Goal: Task Accomplishment & Management: Manage account settings

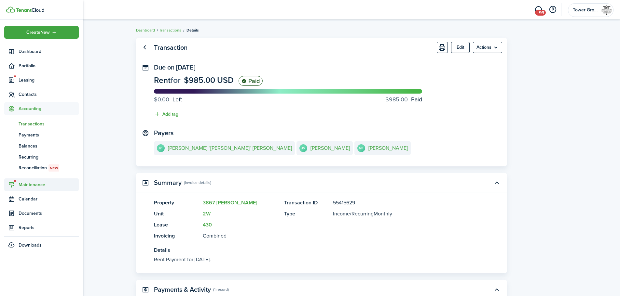
click at [39, 183] on span "Maintenance" at bounding box center [49, 185] width 60 height 7
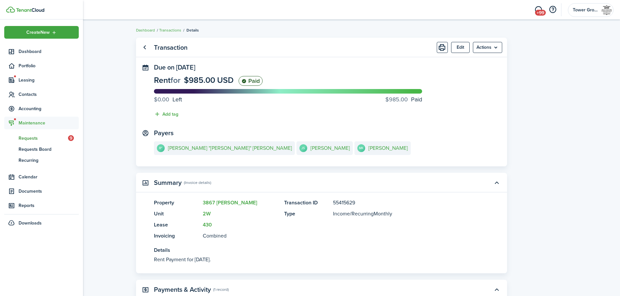
click at [39, 139] on span "Requests" at bounding box center [43, 138] width 49 height 7
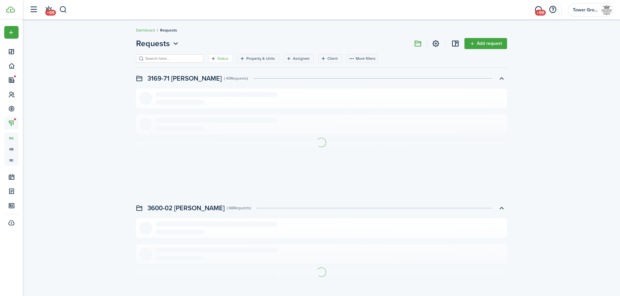
click at [217, 59] on filter-tag-label "Status" at bounding box center [222, 59] width 11 height 6
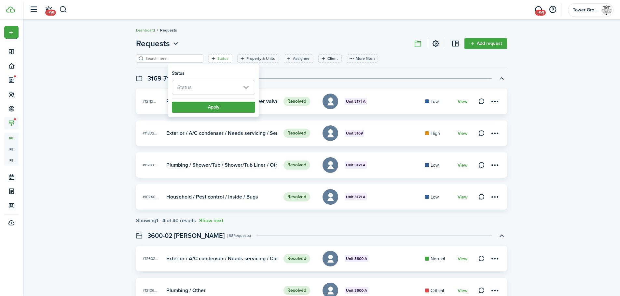
click at [244, 86] on span "Status" at bounding box center [213, 87] width 83 height 14
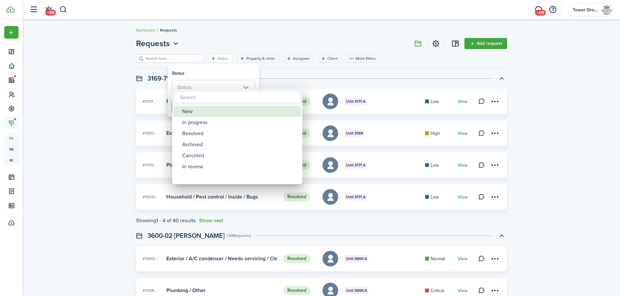
click at [222, 112] on div "New" at bounding box center [239, 111] width 115 height 11
type input "New"
click at [273, 79] on div at bounding box center [310, 148] width 724 height 400
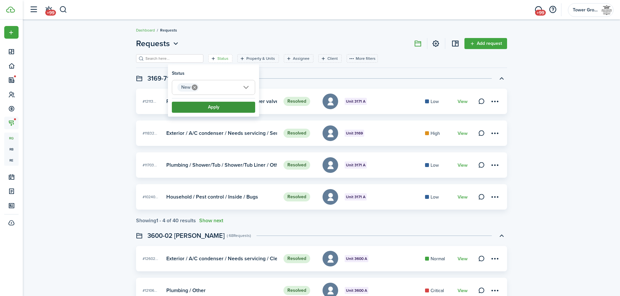
click at [233, 103] on button "Apply" at bounding box center [213, 107] width 83 height 11
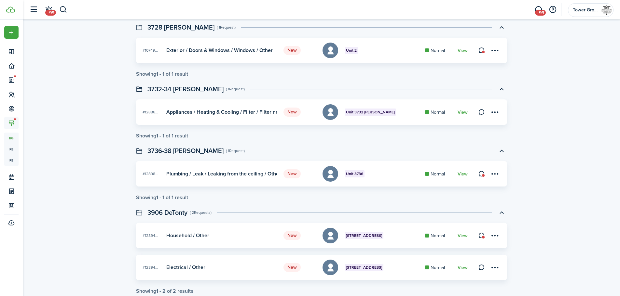
scroll to position [197, 0]
